Goal: Information Seeking & Learning: Learn about a topic

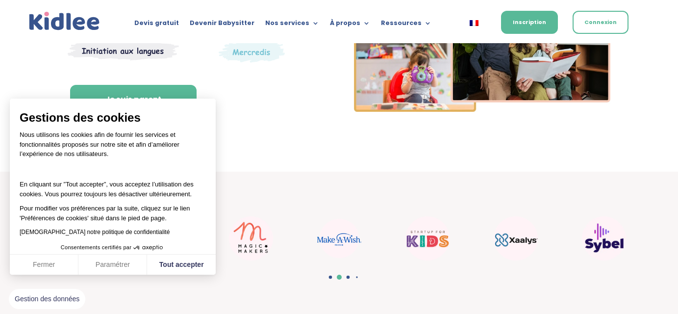
scroll to position [206, 0]
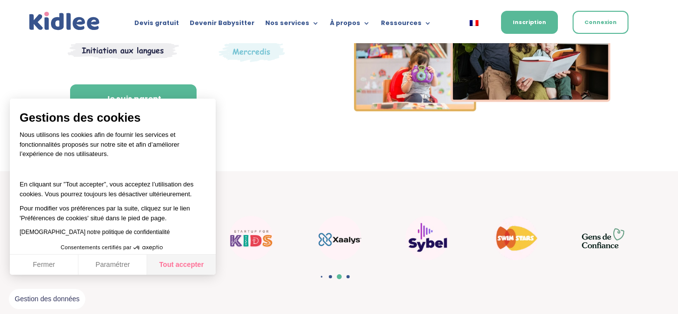
click at [197, 261] on button "Tout accepter" at bounding box center [181, 264] width 69 height 21
checkbox input "true"
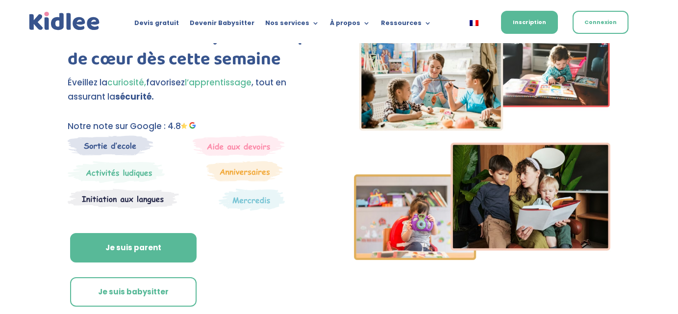
scroll to position [0, 0]
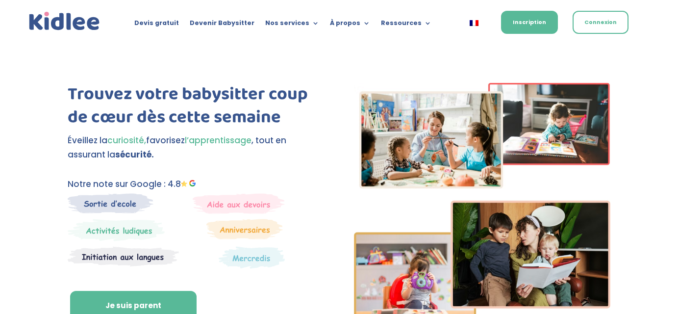
click at [61, 20] on img at bounding box center [64, 21] width 75 height 23
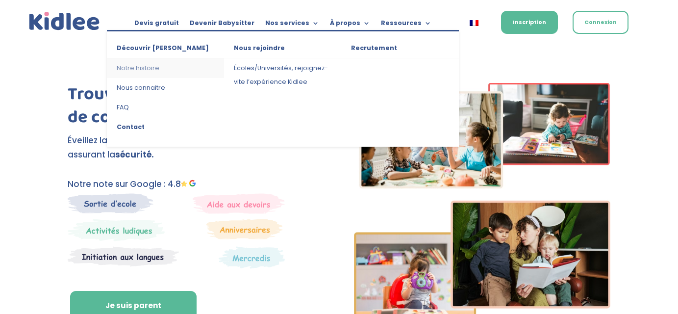
click at [136, 63] on link "Notre histoire" at bounding box center [165, 68] width 117 height 20
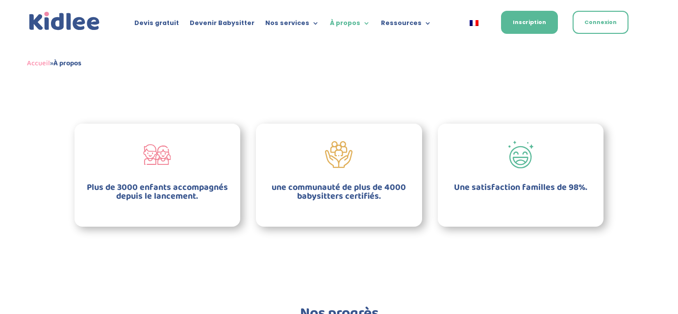
scroll to position [810, 0]
